Goal: Task Accomplishment & Management: Manage account settings

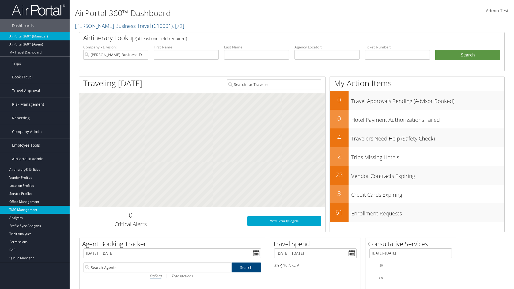
click at [35, 210] on link "TMC Management" at bounding box center [35, 210] width 70 height 8
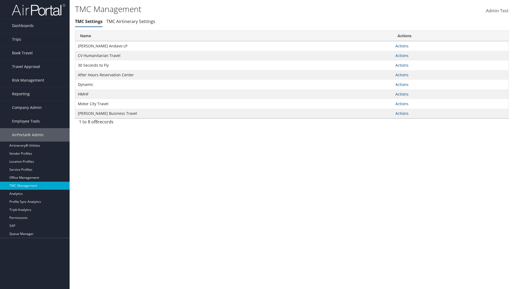
click at [402, 46] on link "Actions" at bounding box center [401, 45] width 13 height 5
click at [0, 0] on link "Update TMC settings" at bounding box center [0, 0] width 0 height 0
select select "183"
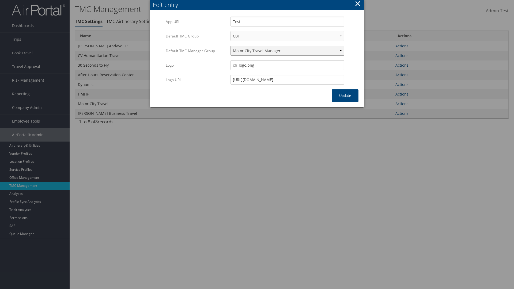
click at [287, 51] on select "Travel Manager HMHF Travel Manager Motor City Travel Manager" at bounding box center [287, 51] width 114 height 10
select select "113"
click at [345, 96] on button "Update" at bounding box center [345, 95] width 27 height 13
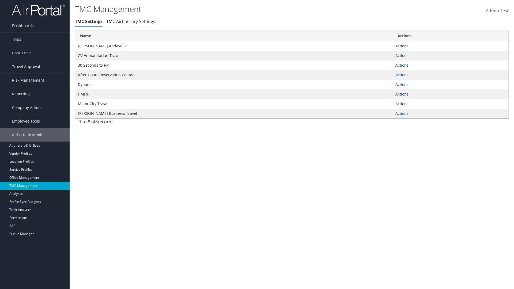
click at [402, 46] on link "Actions" at bounding box center [401, 45] width 13 height 5
click at [0, 0] on link "Update TMC settings" at bounding box center [0, 0] width 0 height 0
select select "183"
select select "113"
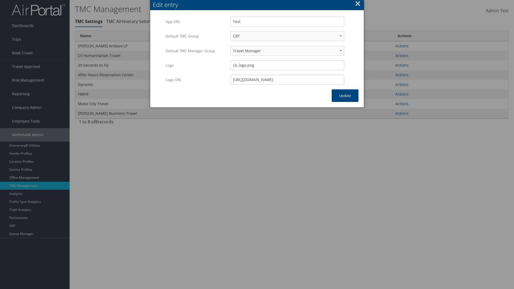
click at [358, 4] on button "×" at bounding box center [358, 3] width 6 height 11
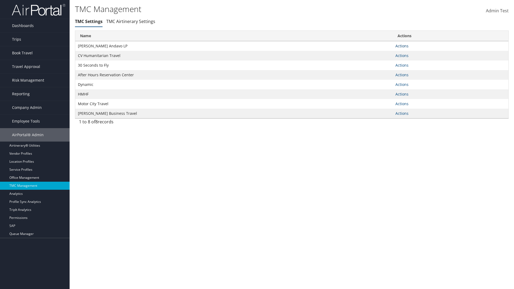
click at [402, 46] on link "Actions" at bounding box center [401, 45] width 13 height 5
click at [385, 54] on link "Update TMC settings" at bounding box center [385, 53] width 44 height 9
select select "183"
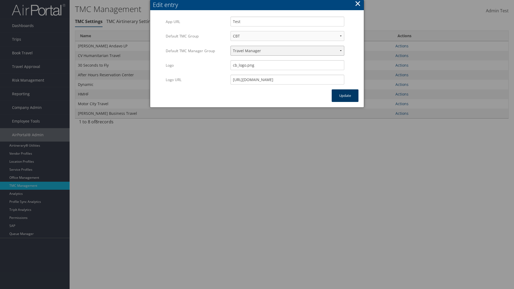
click at [287, 51] on select "Travel Manager HMHF Travel Manager Motor City Travel Manager" at bounding box center [287, 51] width 114 height 10
select select "236"
click at [345, 96] on button "Update" at bounding box center [345, 95] width 27 height 13
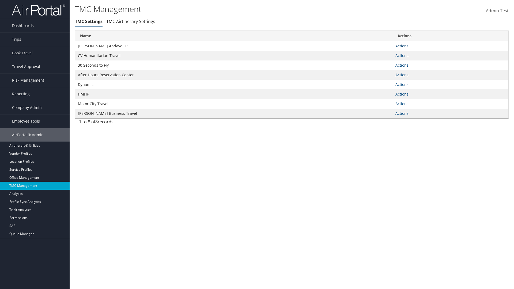
click at [402, 46] on link "Actions" at bounding box center [401, 45] width 13 height 5
click at [385, 54] on link "Update TMC settings" at bounding box center [385, 53] width 44 height 9
select select "183"
select select "236"
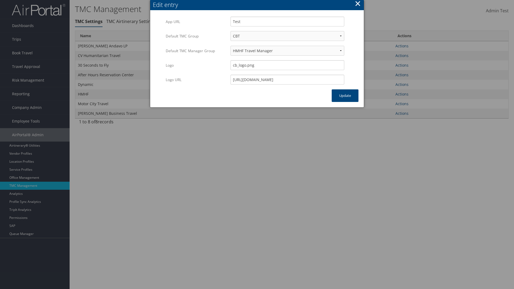
click at [358, 4] on button "×" at bounding box center [358, 3] width 6 height 11
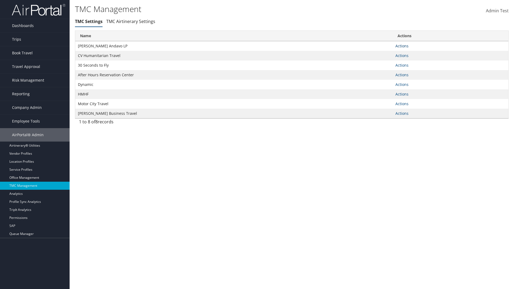
click at [402, 46] on link "Actions" at bounding box center [401, 45] width 13 height 5
click at [385, 54] on link "Update TMC settings" at bounding box center [385, 53] width 44 height 9
select select "183"
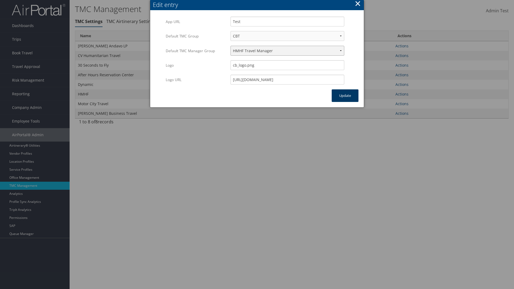
click at [287, 51] on select "Travel Manager HMHF Travel Manager Motor City Travel Manager" at bounding box center [287, 51] width 114 height 10
select select "240"
click at [345, 96] on button "Update" at bounding box center [345, 95] width 27 height 13
